Goal: Navigation & Orientation: Find specific page/section

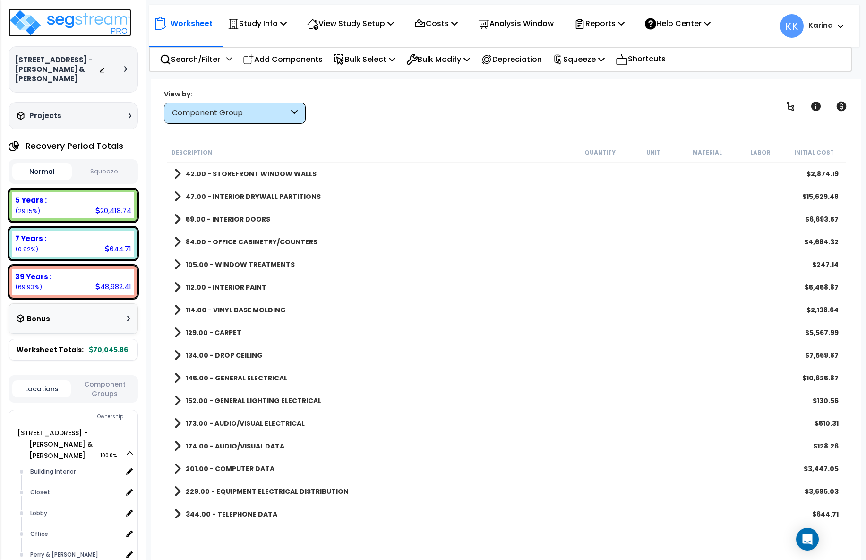
click at [86, 14] on img at bounding box center [70, 23] width 123 height 28
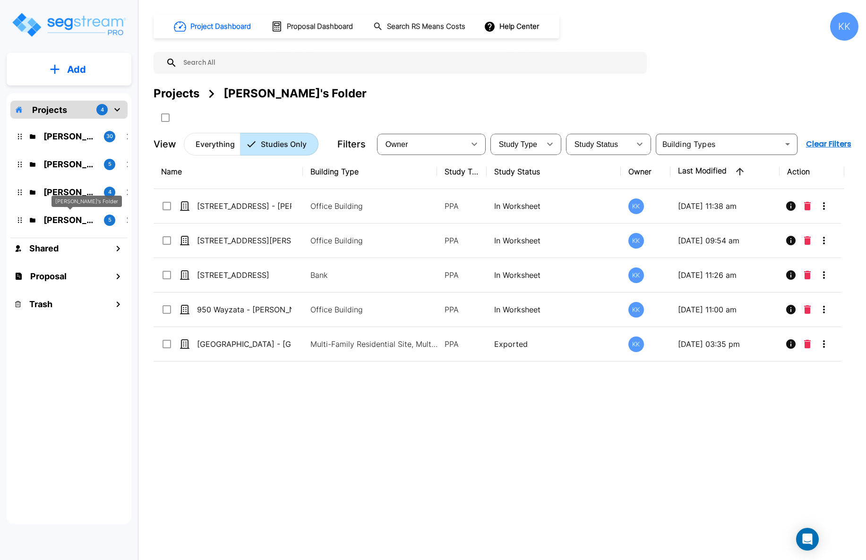
click at [73, 217] on p "[PERSON_NAME]'s Folder" at bounding box center [69, 220] width 53 height 13
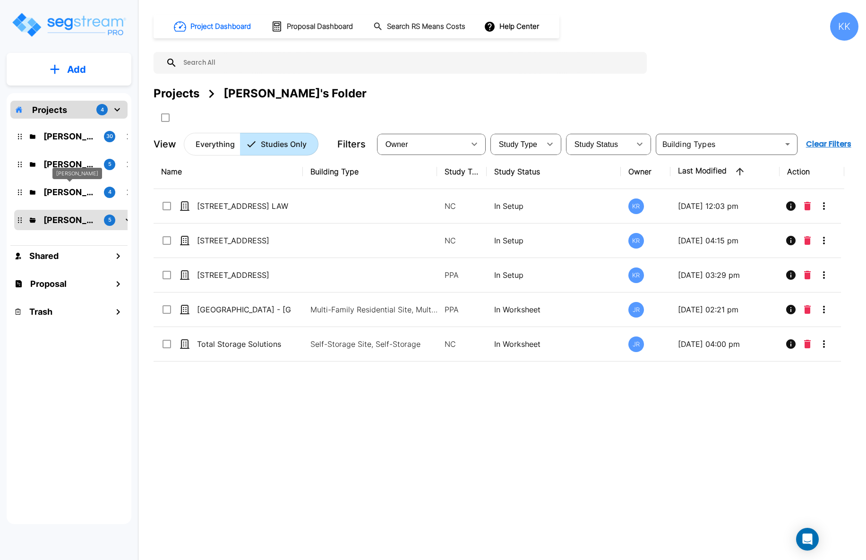
click at [61, 190] on p "[PERSON_NAME]" at bounding box center [69, 192] width 53 height 13
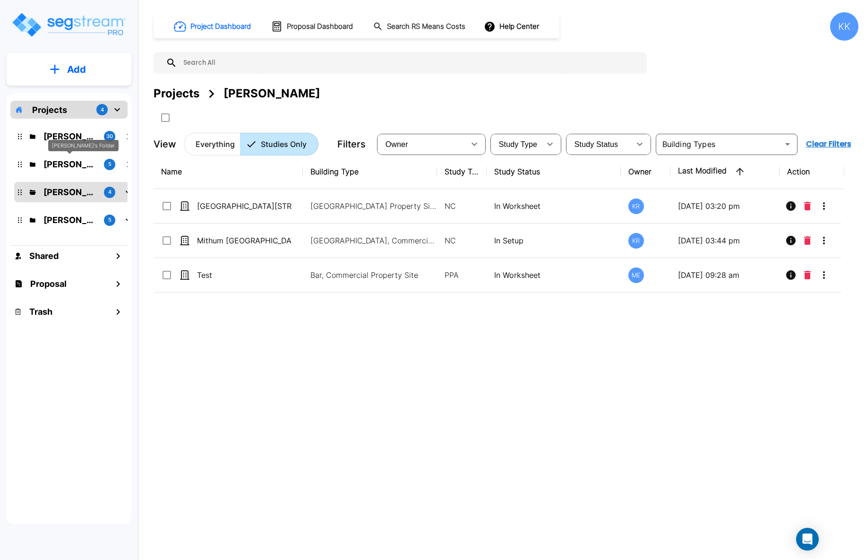
click at [68, 165] on p "[PERSON_NAME]'s Folder" at bounding box center [69, 164] width 53 height 13
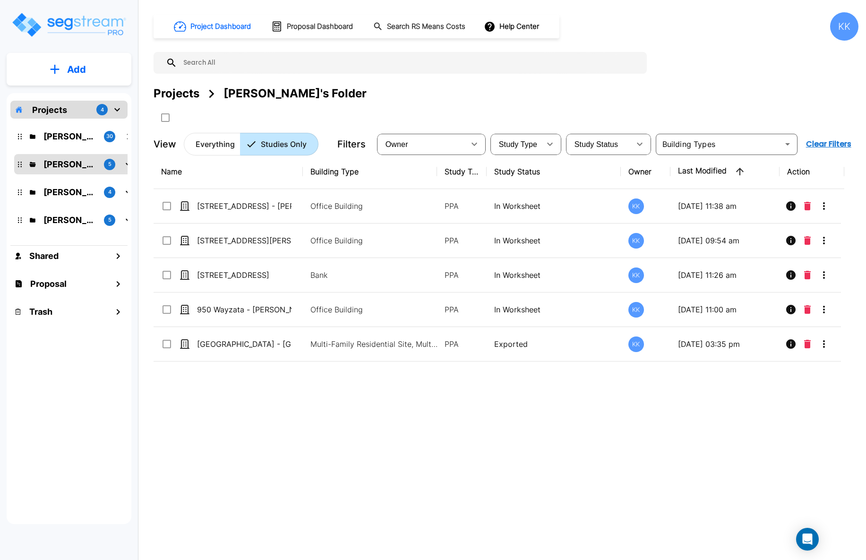
click at [487, 411] on div "Name Building Type Study Type Study Status Owner Last Modified Action [STREET_A…" at bounding box center [499, 328] width 691 height 347
click at [89, 477] on div "Projects 4 [PERSON_NAME]'s Folder (Finalized Reports) 30 [PERSON_NAME]'s Folder…" at bounding box center [69, 308] width 125 height 431
click at [58, 386] on div "Projects 4 [PERSON_NAME]'s Folder (Finalized Reports) 30 [PERSON_NAME]'s Folder…" at bounding box center [69, 308] width 125 height 431
